Goal: Task Accomplishment & Management: Manage account settings

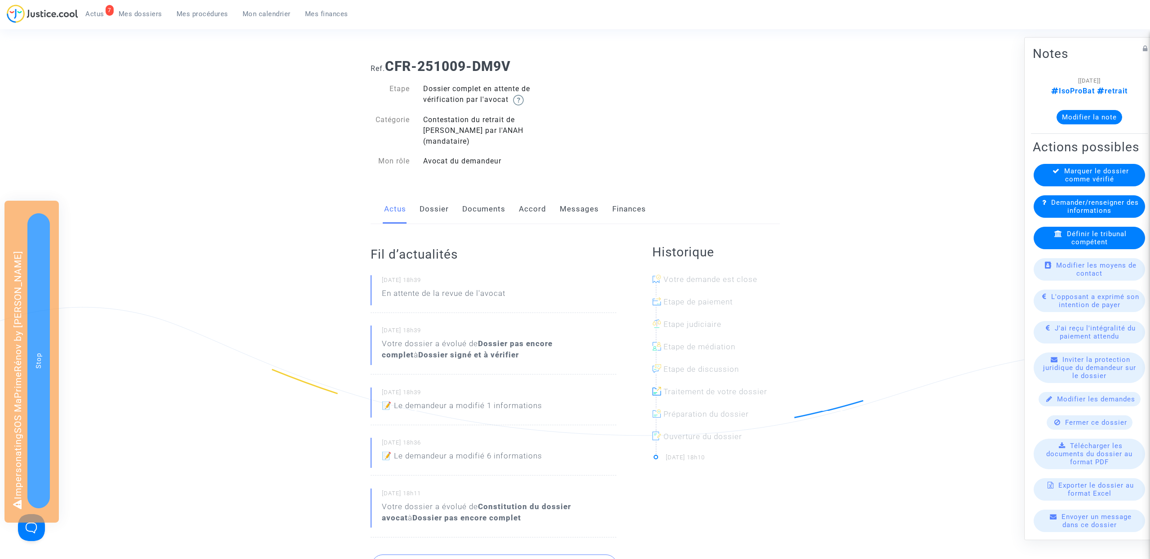
click at [478, 203] on link "Documents" at bounding box center [483, 209] width 43 height 30
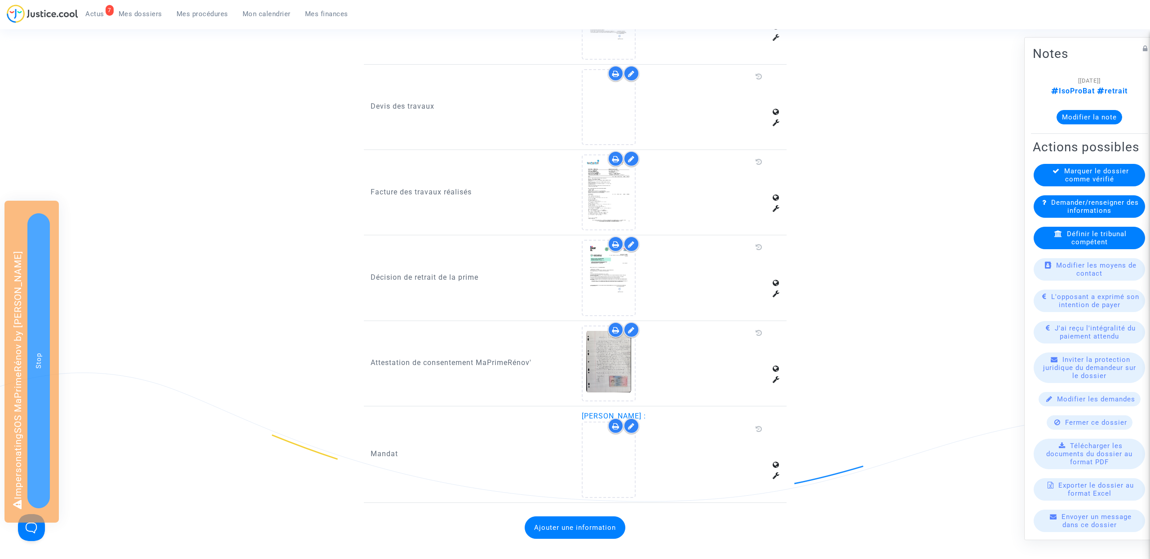
scroll to position [640, 0]
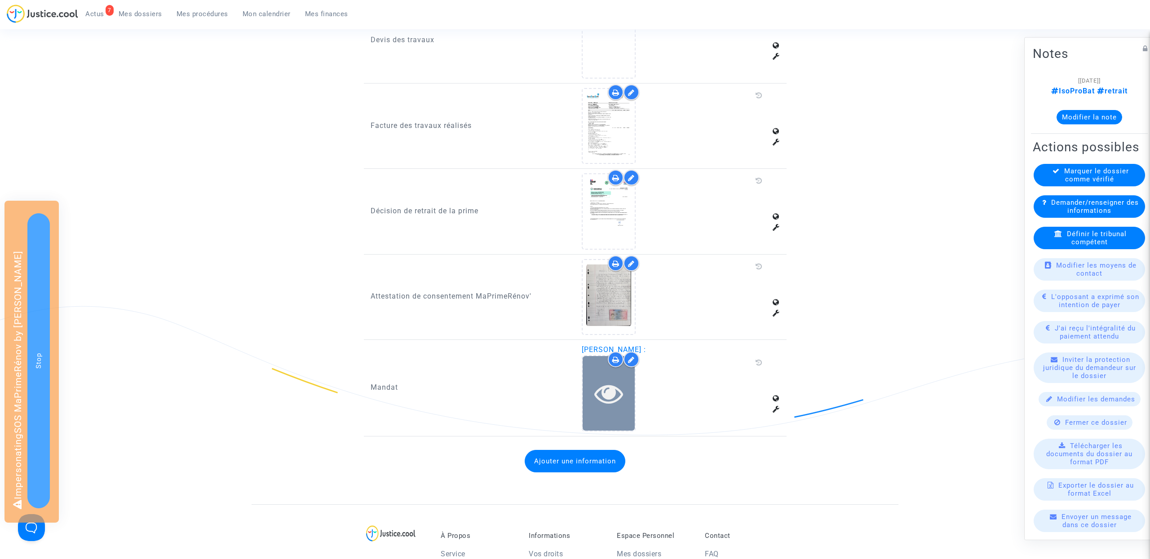
click at [608, 379] on icon at bounding box center [608, 393] width 29 height 29
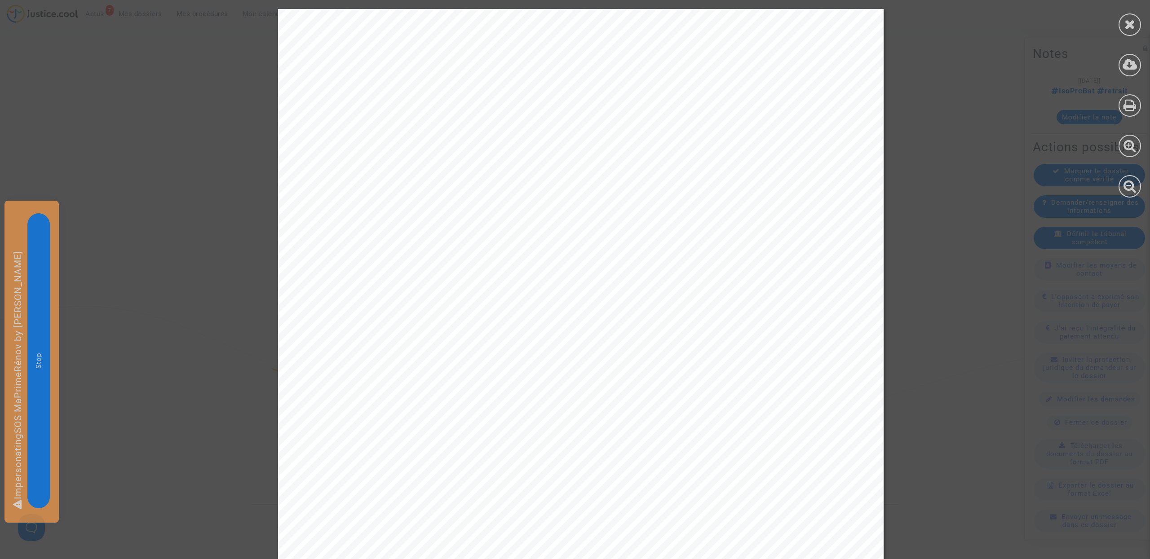
scroll to position [311, 0]
click at [1135, 23] on div at bounding box center [1129, 24] width 22 height 22
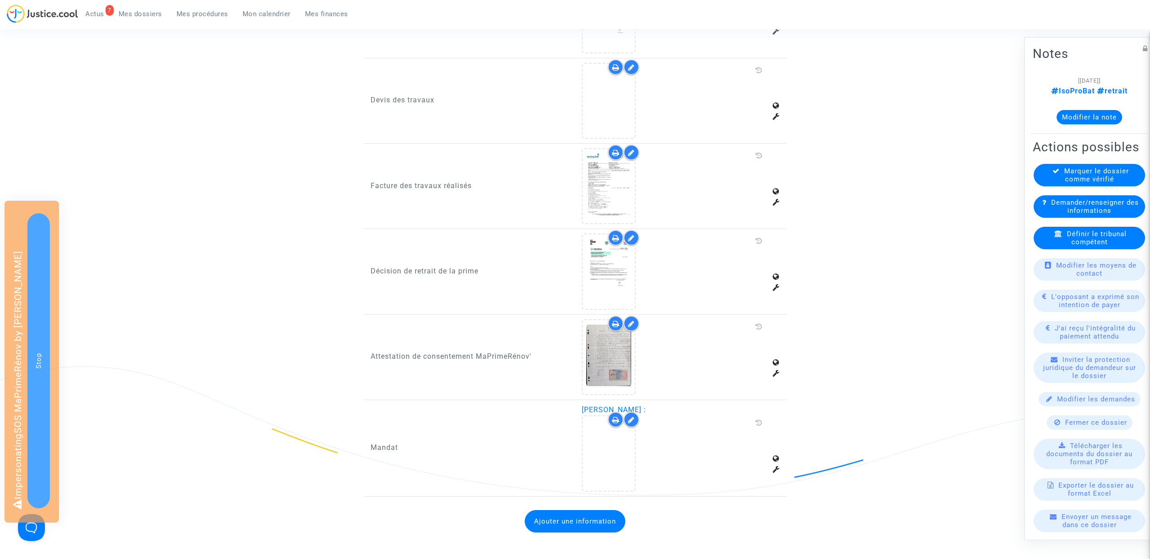
scroll to position [485, 0]
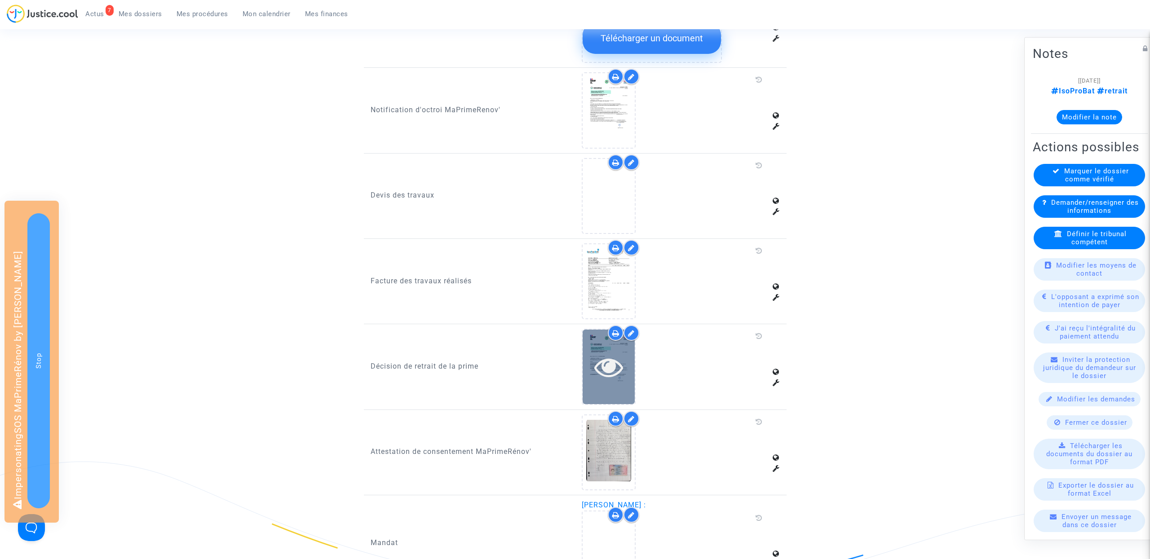
click at [609, 353] on icon at bounding box center [608, 367] width 29 height 29
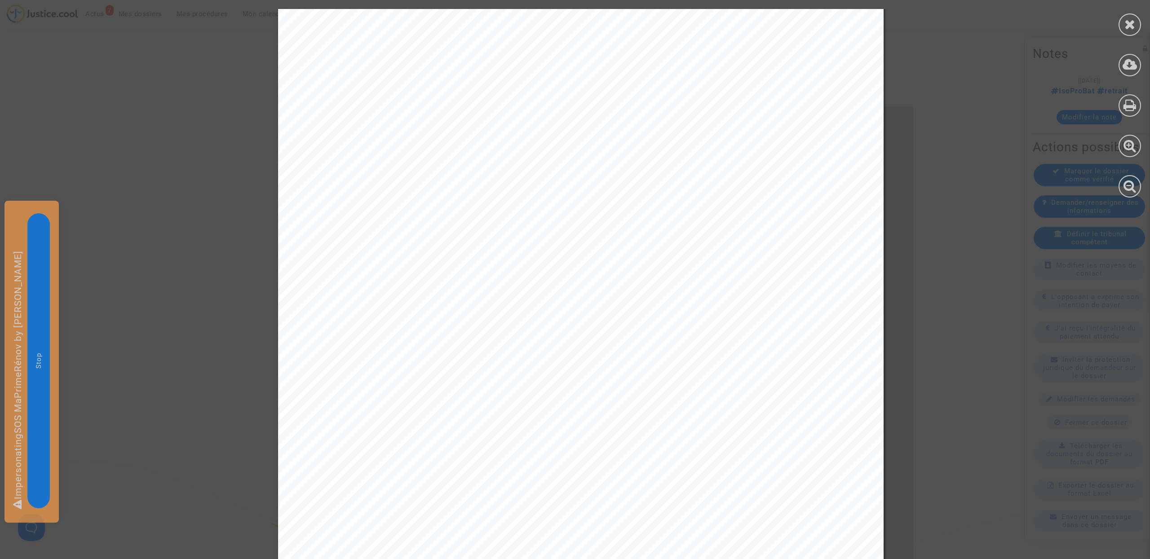
scroll to position [33, 0]
click at [1129, 27] on icon at bounding box center [1129, 24] width 11 height 13
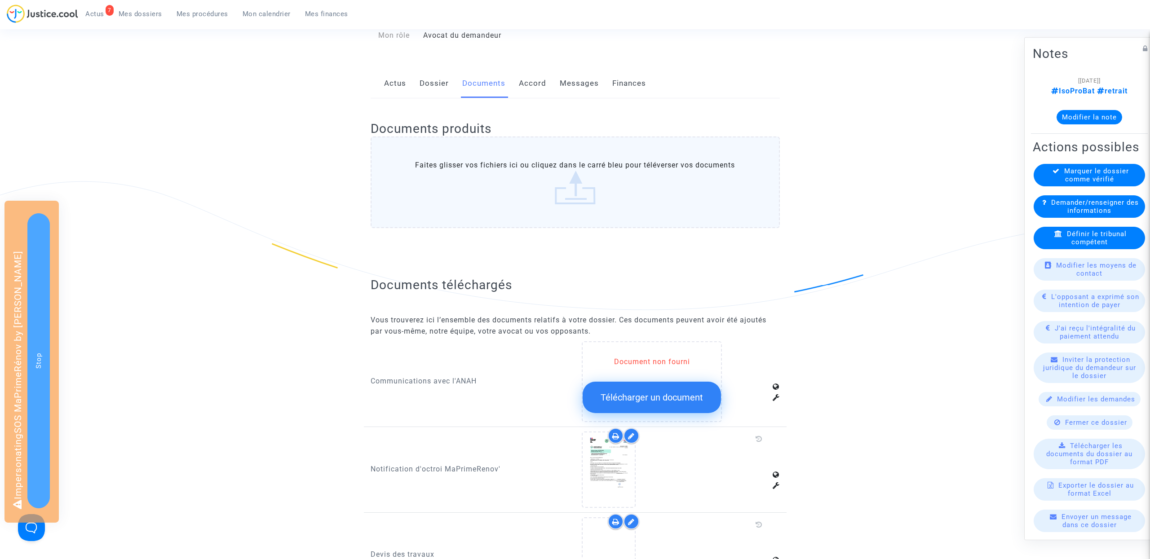
scroll to position [0, 0]
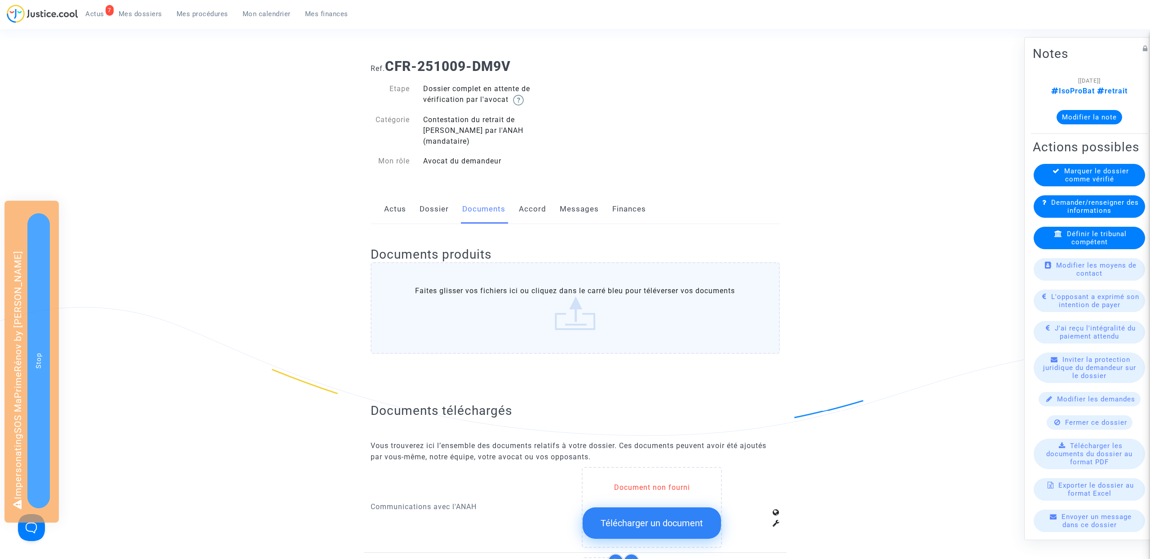
click at [139, 15] on span "Mes dossiers" at bounding box center [141, 14] width 44 height 8
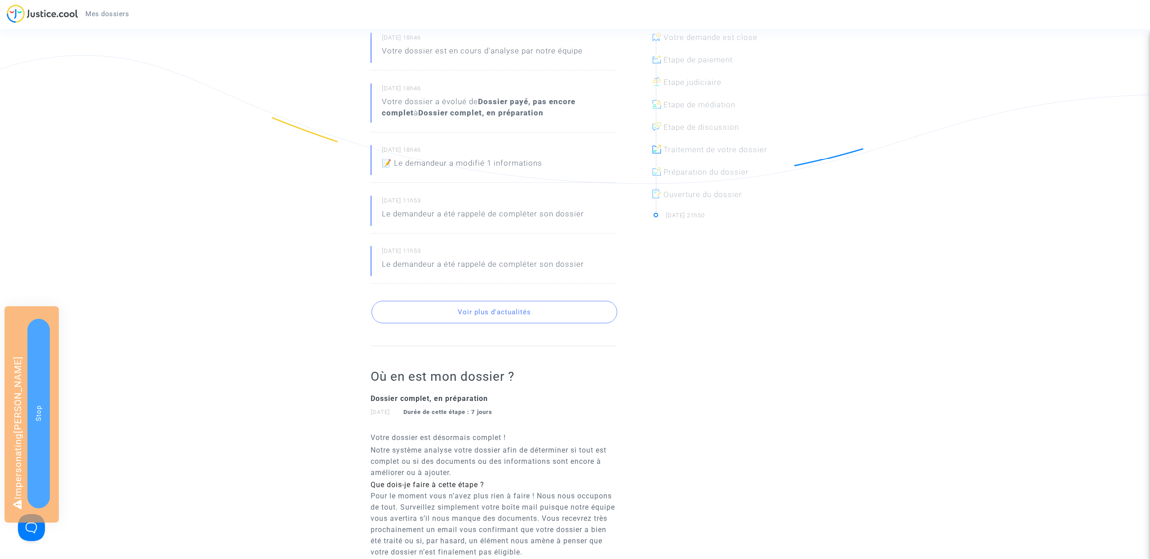
scroll to position [275, 0]
